Goal: Task Accomplishment & Management: Use online tool/utility

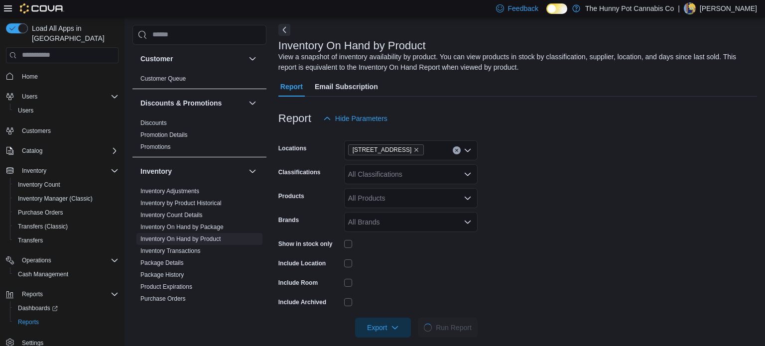
scroll to position [33, 0]
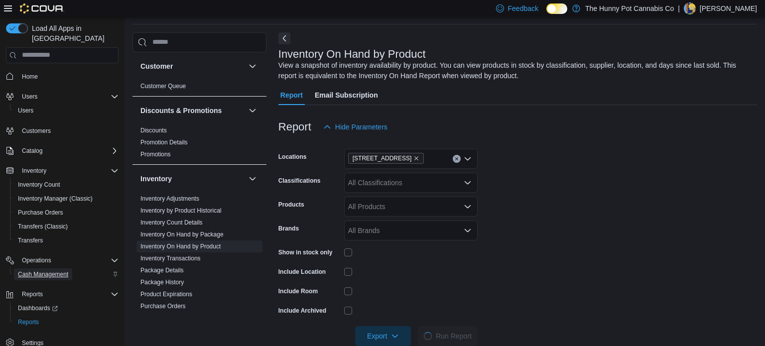
click at [54, 270] on span "Cash Management" at bounding box center [43, 274] width 50 height 8
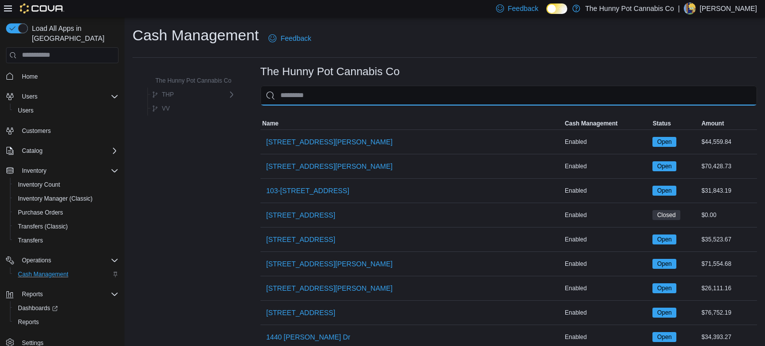
click at [356, 101] on input "This is a search bar. As you type, the results lower in the page will automatic…" at bounding box center [509, 96] width 497 height 20
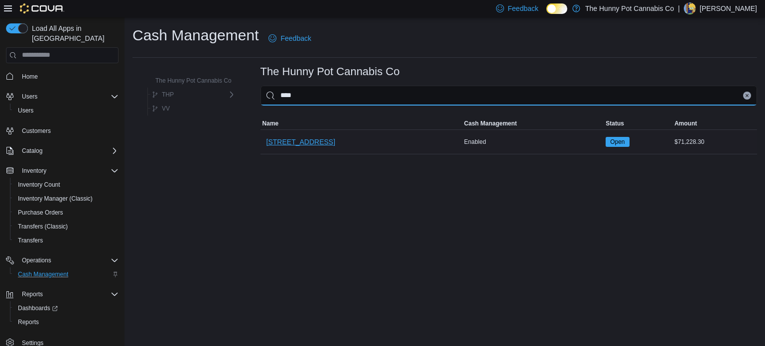
type input "****"
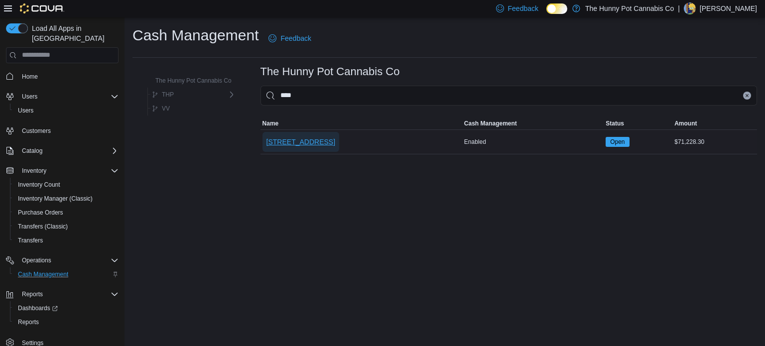
click at [308, 142] on span "[STREET_ADDRESS]" at bounding box center [301, 142] width 69 height 10
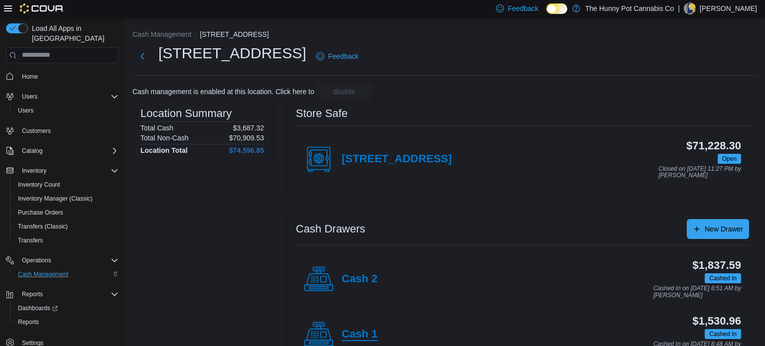
click at [366, 331] on h4 "Cash 1" at bounding box center [360, 334] width 36 height 13
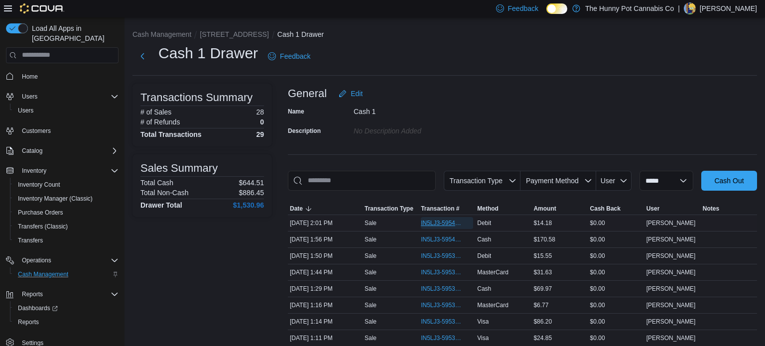
click at [442, 225] on span "IN5LJ3-5954041" at bounding box center [442, 223] width 42 height 8
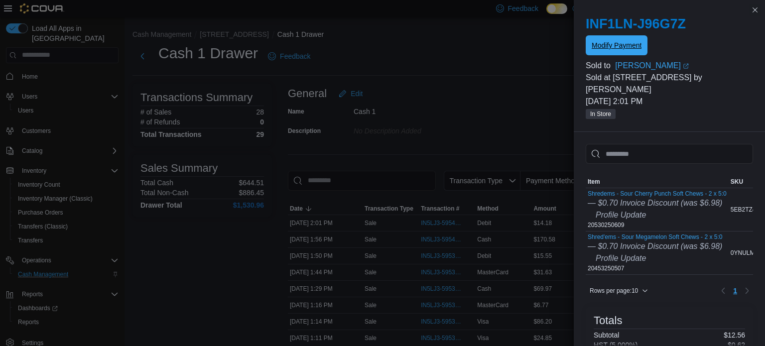
click at [598, 41] on span "Modify Payment" at bounding box center [617, 45] width 50 height 10
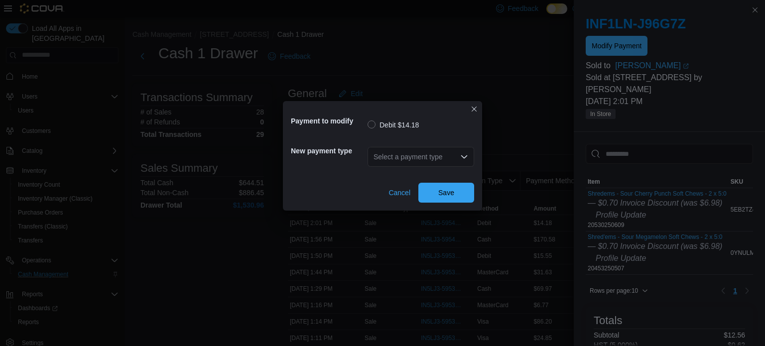
click at [385, 157] on div "Select a payment type" at bounding box center [421, 157] width 107 height 20
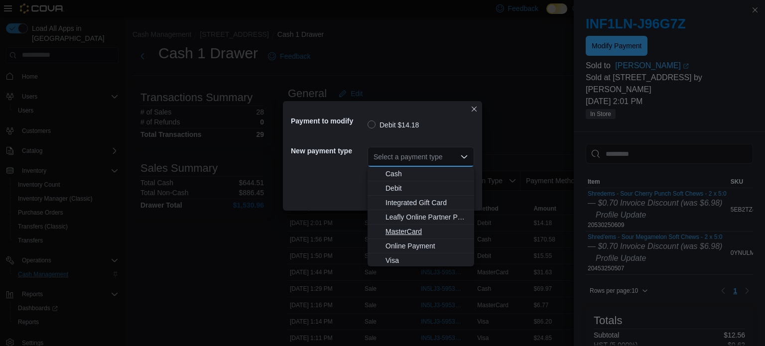
click at [391, 229] on span "MasterCard" at bounding box center [427, 232] width 83 height 10
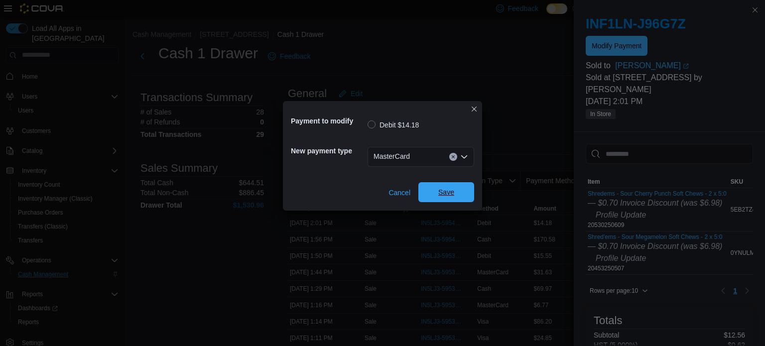
click at [443, 195] on span "Save" at bounding box center [446, 192] width 16 height 10
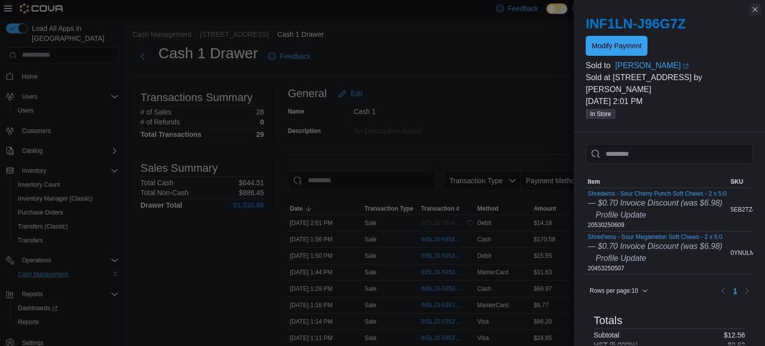
click at [756, 12] on button "Close this dialog" at bounding box center [755, 9] width 12 height 12
